Goal: Find specific page/section: Find specific page/section

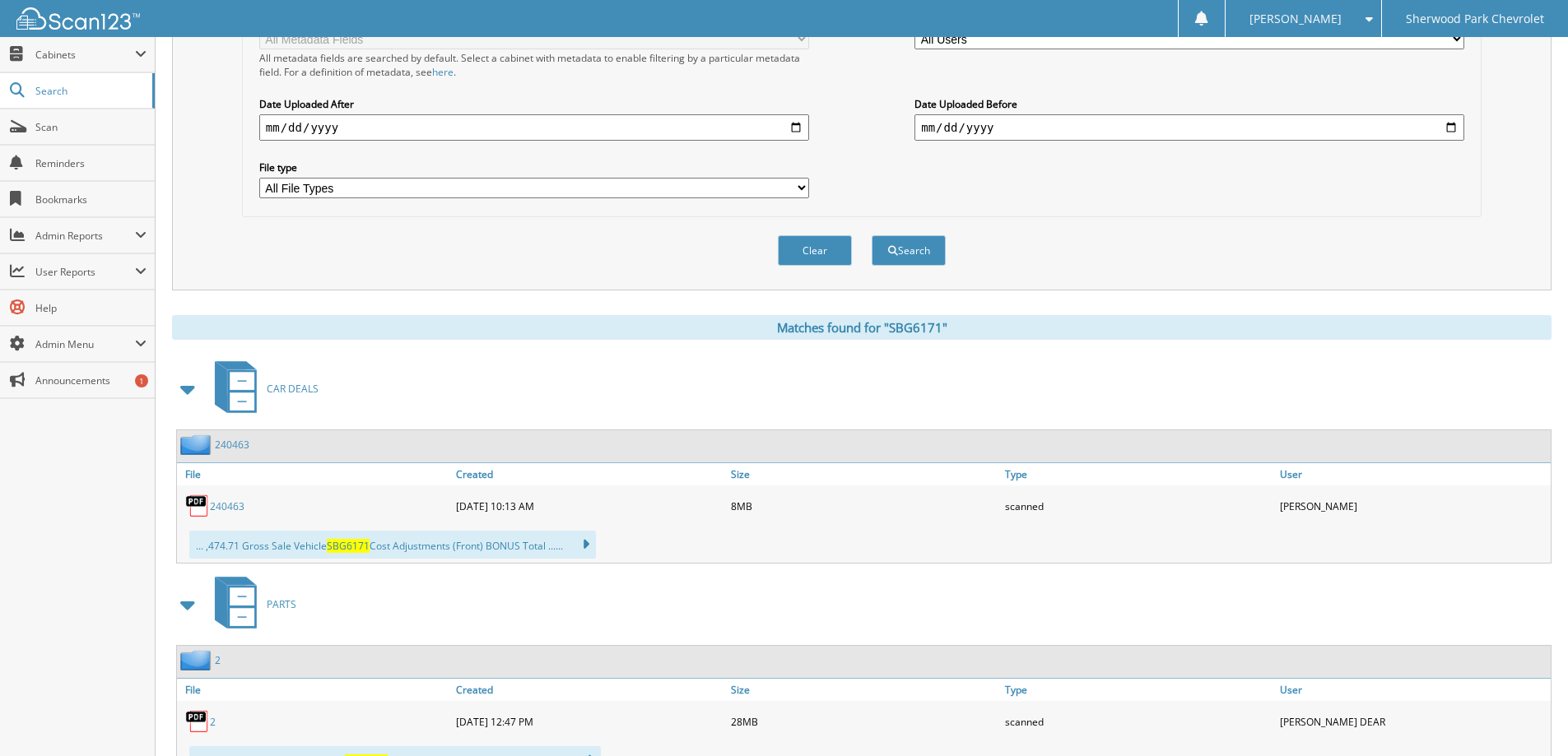
scroll to position [480, 0]
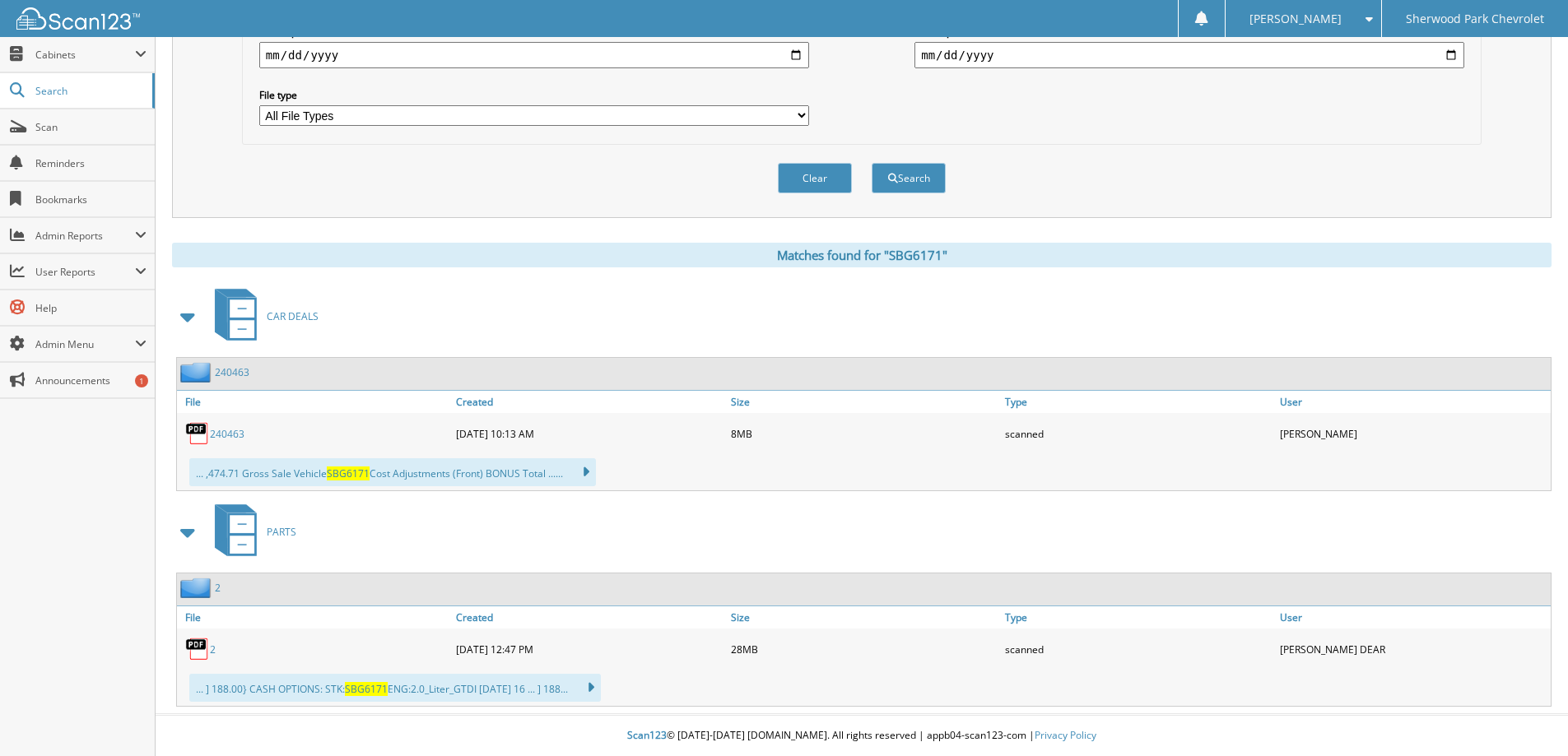
click at [230, 433] on link "240463" at bounding box center [227, 434] width 35 height 14
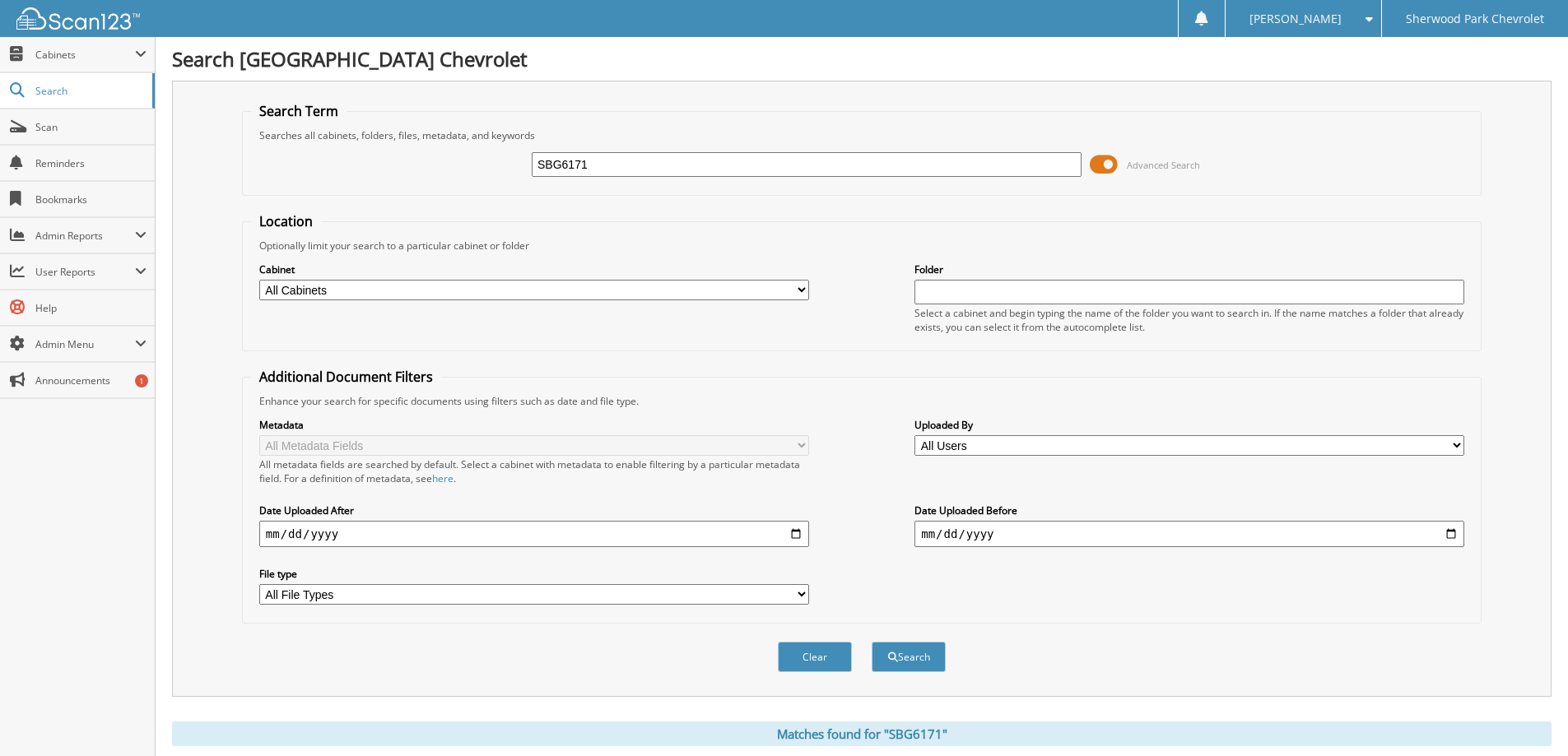
drag, startPoint x: 627, startPoint y: 164, endPoint x: 496, endPoint y: 171, distance: 131.2
click at [496, 171] on div "SBG6171 Advanced Search" at bounding box center [862, 164] width 1221 height 45
type input "[PERSON_NAME]"
click at [871, 642] on button "Search" at bounding box center [908, 657] width 75 height 31
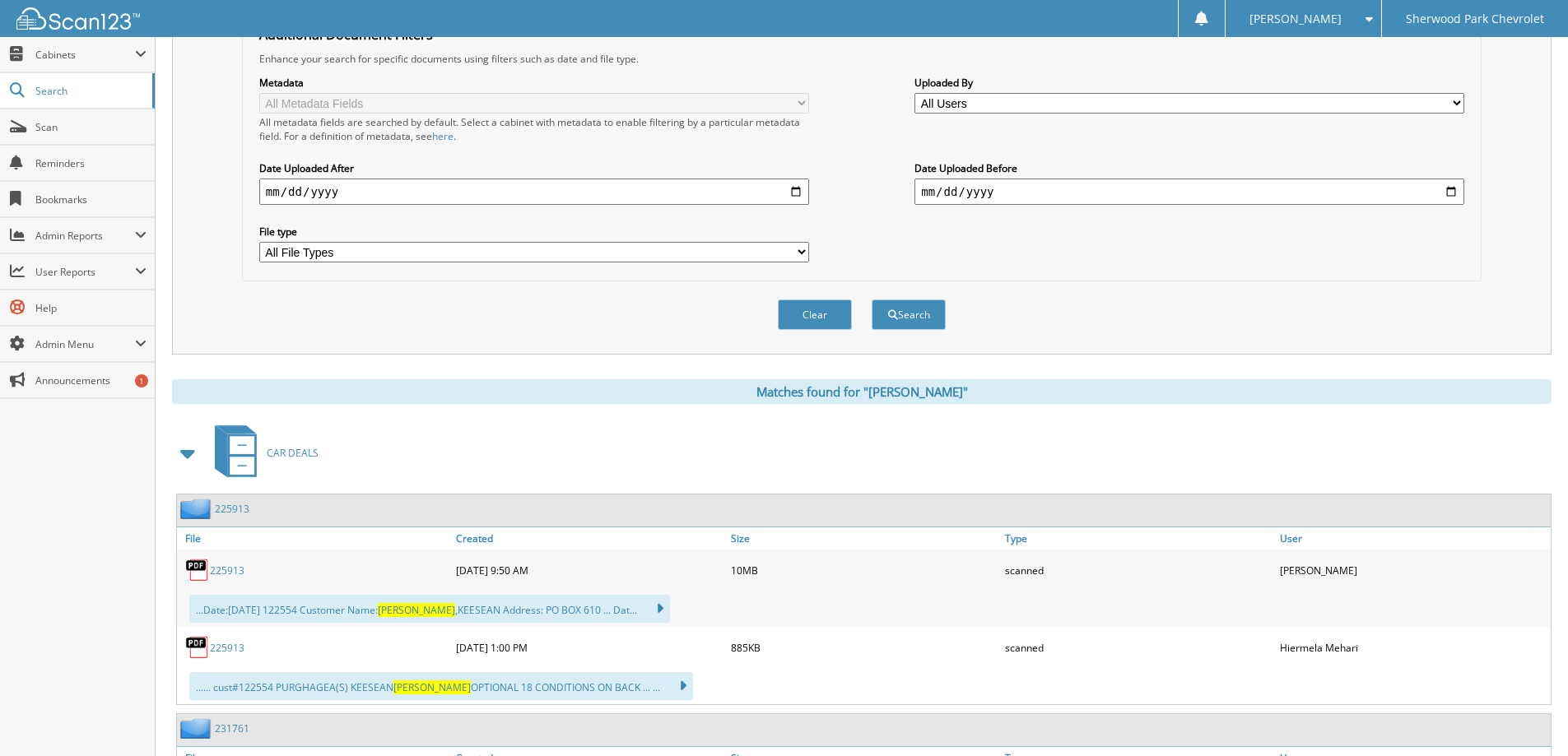
scroll to position [329, 0]
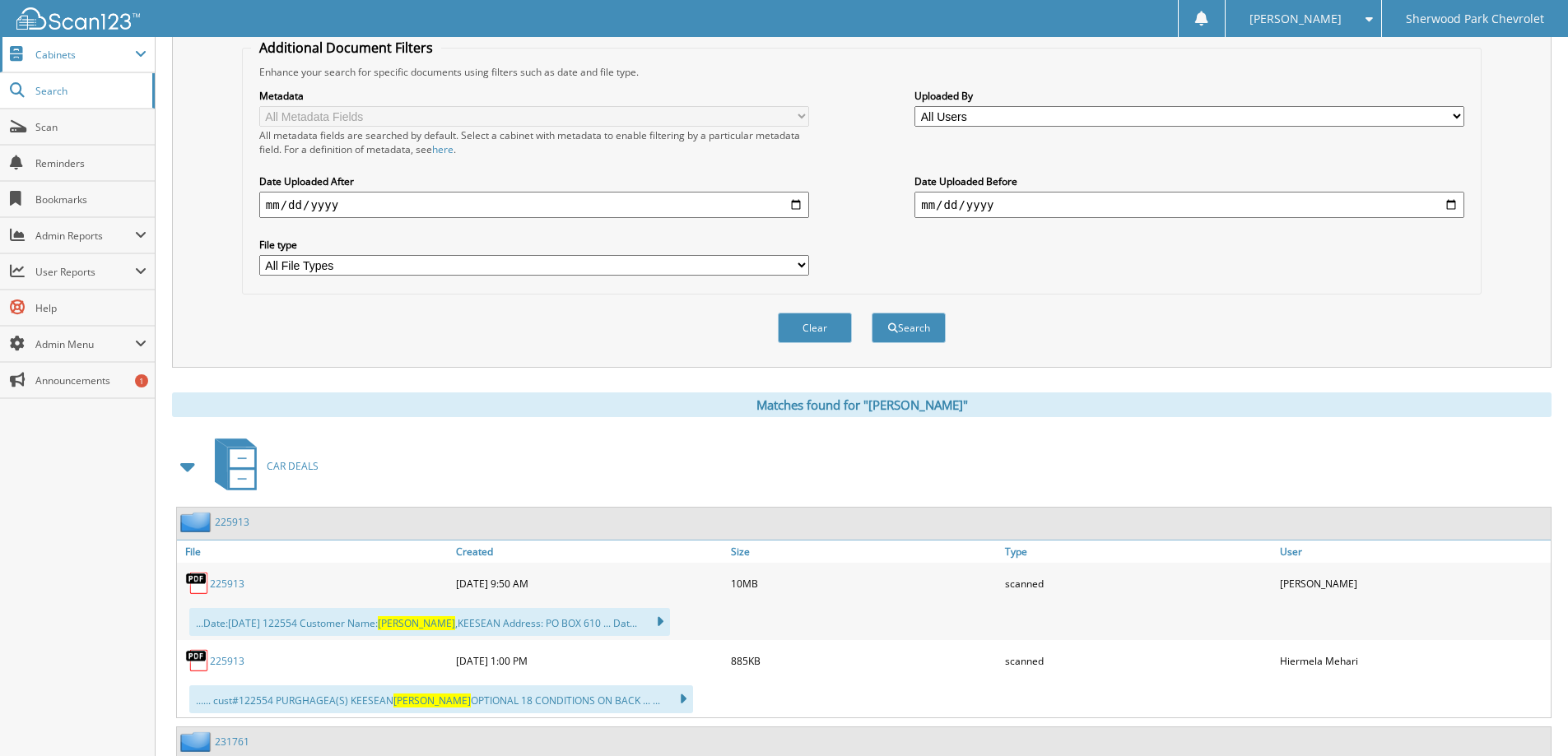
click at [97, 61] on span "Cabinets" at bounding box center [85, 55] width 99 height 14
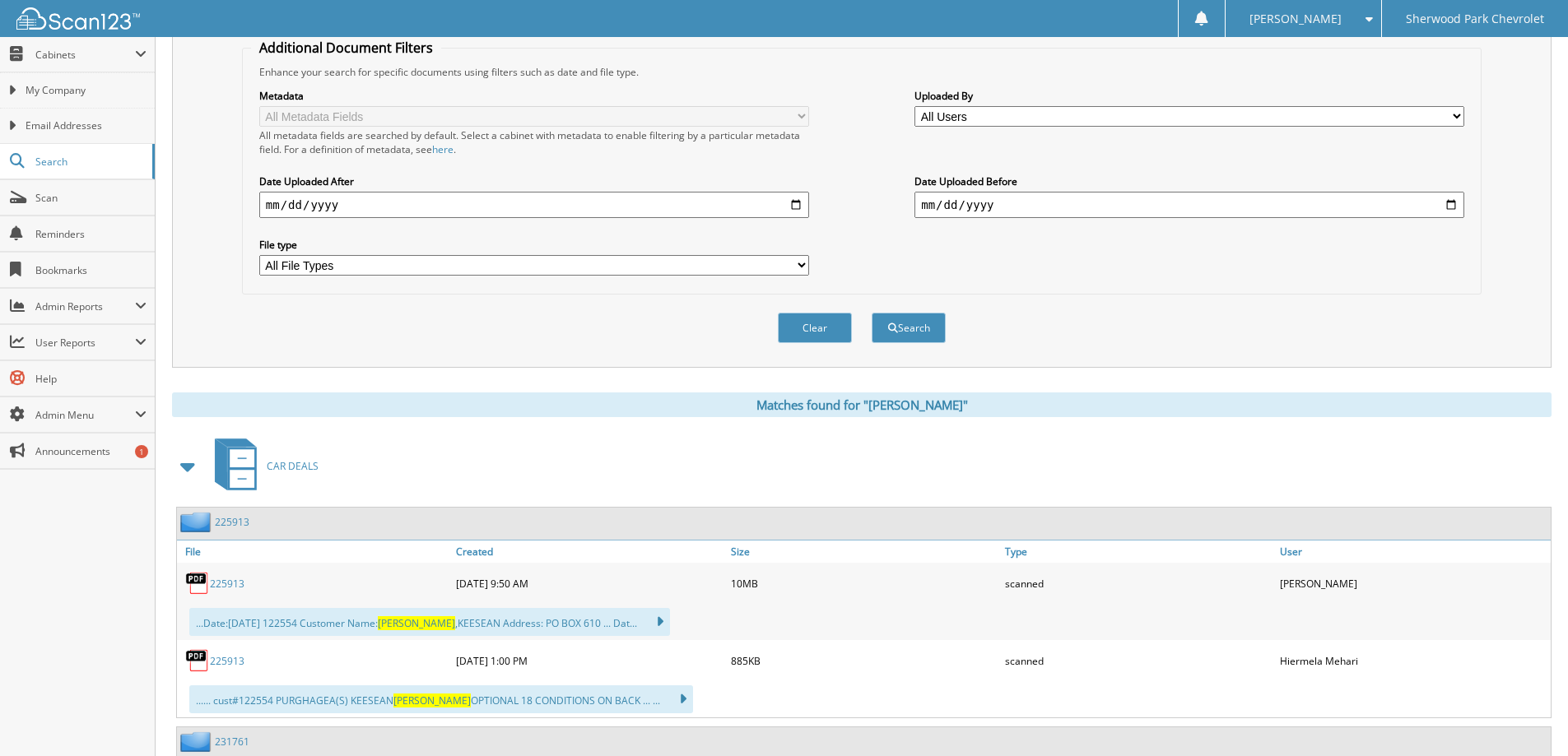
drag, startPoint x: 78, startPoint y: 88, endPoint x: 273, endPoint y: 102, distance: 195.5
click at [79, 88] on span "My Company" at bounding box center [86, 90] width 121 height 15
